Goal: Task Accomplishment & Management: Use online tool/utility

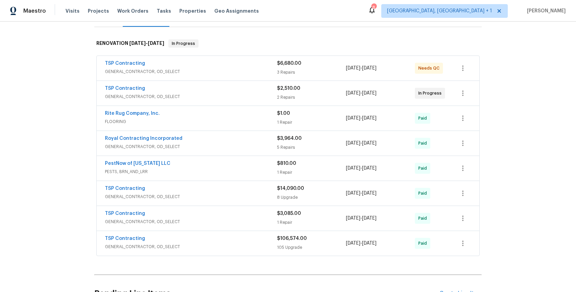
scroll to position [96, 0]
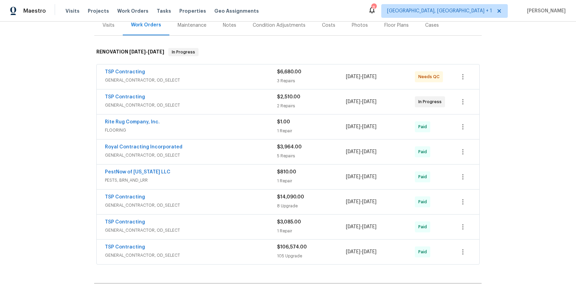
click at [263, 244] on div "TSP Contracting" at bounding box center [191, 248] width 172 height 8
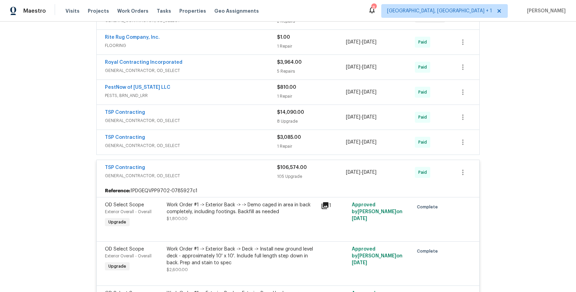
scroll to position [185, 0]
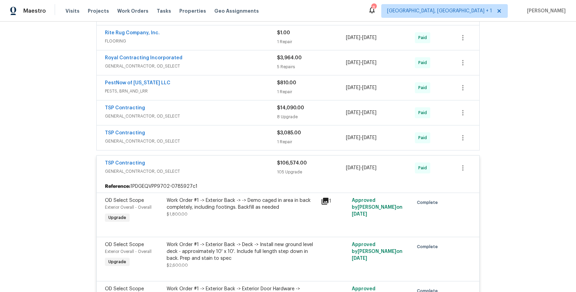
click at [233, 138] on span "GENERAL_CONTRACTOR, OD_SELECT" at bounding box center [191, 141] width 172 height 7
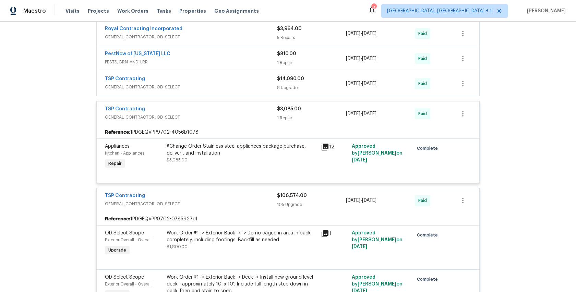
scroll to position [214, 0]
click at [237, 114] on span "GENERAL_CONTRACTOR, OD_SELECT" at bounding box center [191, 117] width 172 height 7
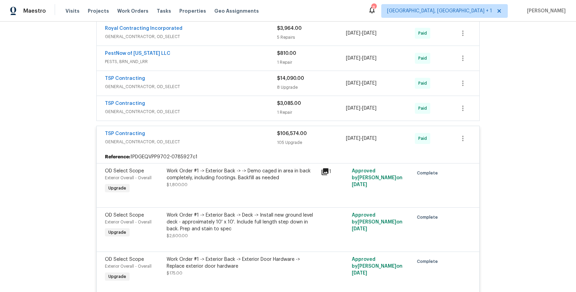
click at [248, 83] on span "GENERAL_CONTRACTOR, OD_SELECT" at bounding box center [191, 86] width 172 height 7
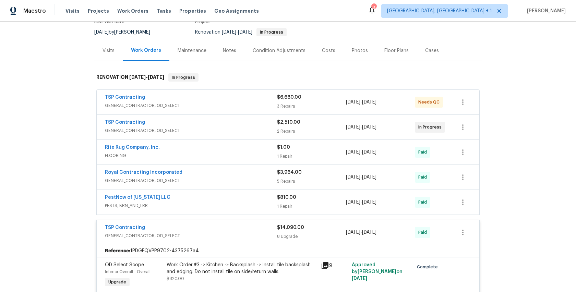
scroll to position [70, 0]
click at [244, 128] on span "GENERAL_CONTRACTOR, OD_SELECT" at bounding box center [191, 131] width 172 height 7
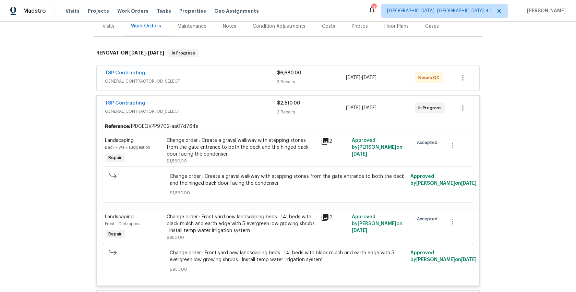
scroll to position [51, 0]
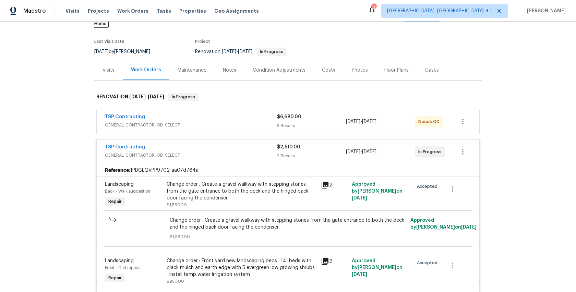
click at [242, 144] on div "TSP Contracting" at bounding box center [191, 148] width 172 height 8
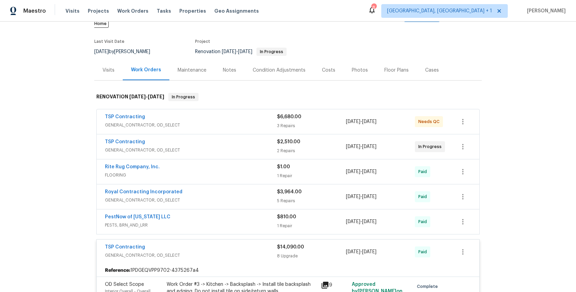
click at [238, 122] on span "GENERAL_CONTRACTOR, OD_SELECT" at bounding box center [191, 125] width 172 height 7
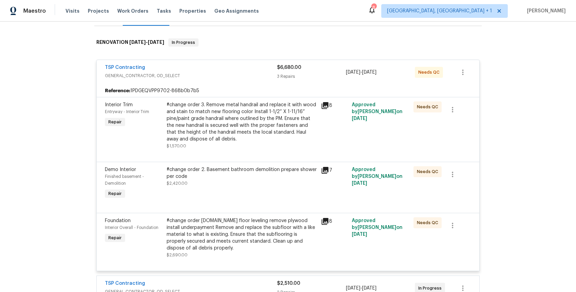
scroll to position [11, 0]
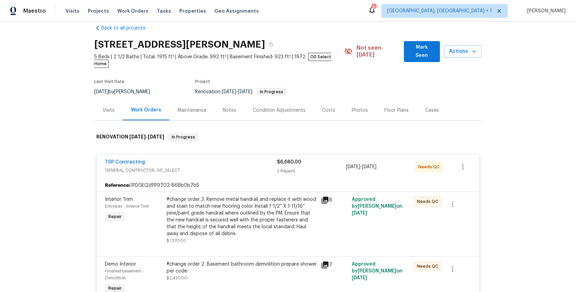
click at [245, 167] on span "GENERAL_CONTRACTOR, OD_SELECT" at bounding box center [191, 170] width 172 height 7
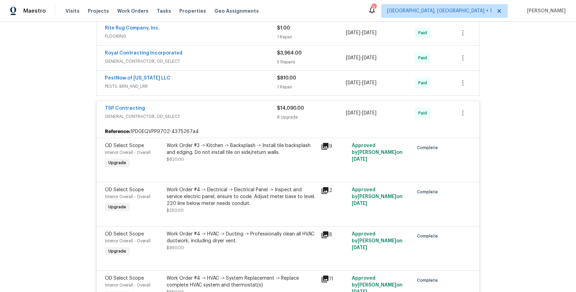
scroll to position [215, 0]
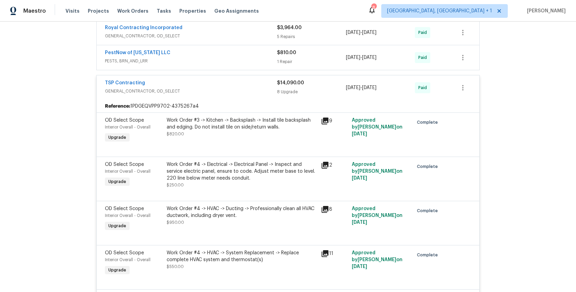
click at [235, 80] on div "TSP Contracting" at bounding box center [191, 84] width 172 height 8
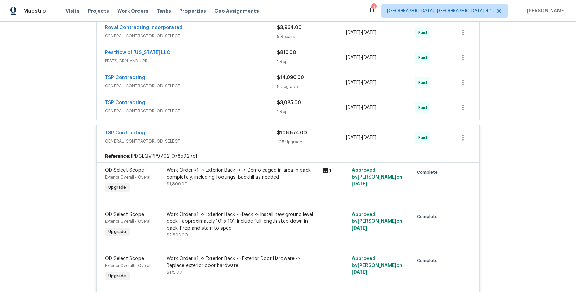
click at [235, 75] on div "TSP Contracting" at bounding box center [191, 78] width 172 height 8
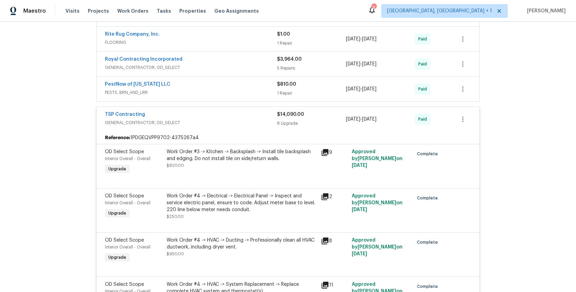
scroll to position [183, 0]
click at [253, 120] on span "GENERAL_CONTRACTOR, OD_SELECT" at bounding box center [191, 123] width 172 height 7
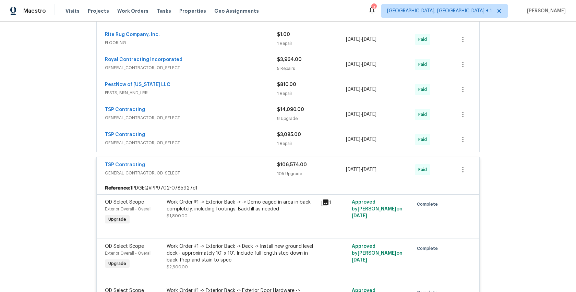
click at [257, 140] on span "GENERAL_CONTRACTOR, OD_SELECT" at bounding box center [191, 143] width 172 height 7
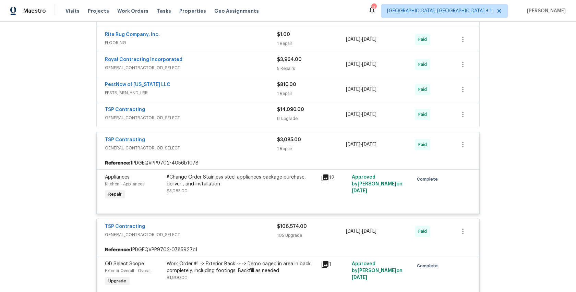
drag, startPoint x: 256, startPoint y: 136, endPoint x: 270, endPoint y: 117, distance: 23.5
click at [256, 137] on div "TSP Contracting" at bounding box center [191, 141] width 172 height 8
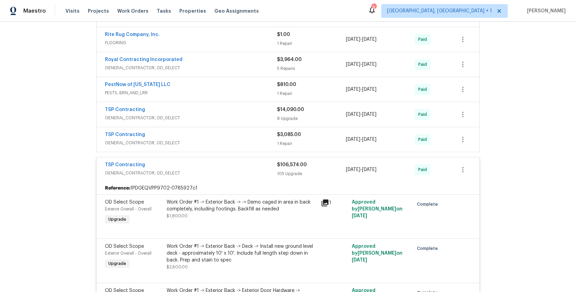
click at [213, 107] on div "TSP Contracting" at bounding box center [191, 110] width 172 height 8
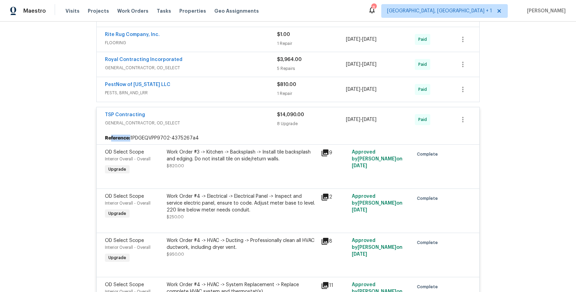
drag, startPoint x: 215, startPoint y: 131, endPoint x: 108, endPoint y: 132, distance: 106.3
click at [110, 132] on div "Reference: 1PDGEQVPP9702-4375267a4" at bounding box center [288, 138] width 383 height 12
click at [103, 132] on div "Reference: 1PDGEQVPP9702-4375267a4" at bounding box center [288, 138] width 383 height 12
drag, startPoint x: 104, startPoint y: 132, endPoint x: 194, endPoint y: 130, distance: 90.9
click at [194, 132] on div "Reference: 1PDGEQVPP9702-4375267a4" at bounding box center [288, 138] width 383 height 12
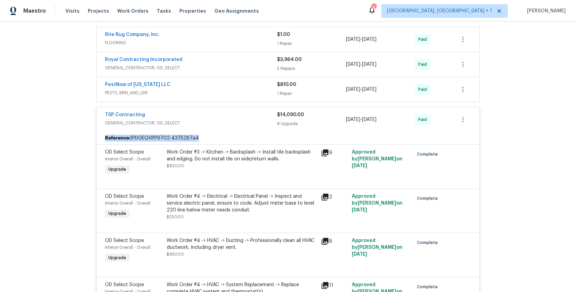
copy div "Reference: 1PDGEQVPP9702-4375267a4"
click at [211, 111] on div "TSP Contracting" at bounding box center [191, 115] width 172 height 8
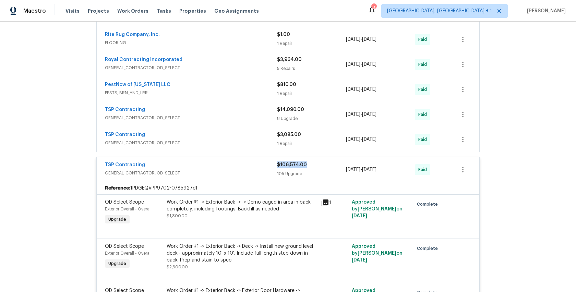
drag, startPoint x: 312, startPoint y: 157, endPoint x: 278, endPoint y: 157, distance: 34.6
click at [278, 162] on div "$106,574.00" at bounding box center [311, 165] width 69 height 7
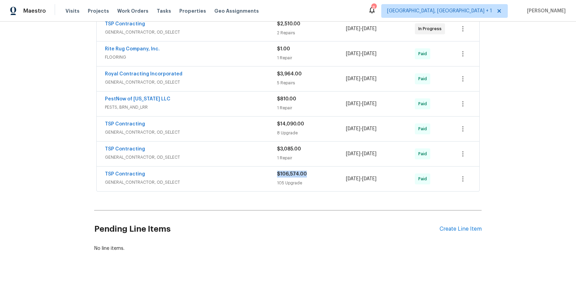
scroll to position [168, 0]
copy span "$106,574.00"
